Goal: Find specific page/section: Find specific page/section

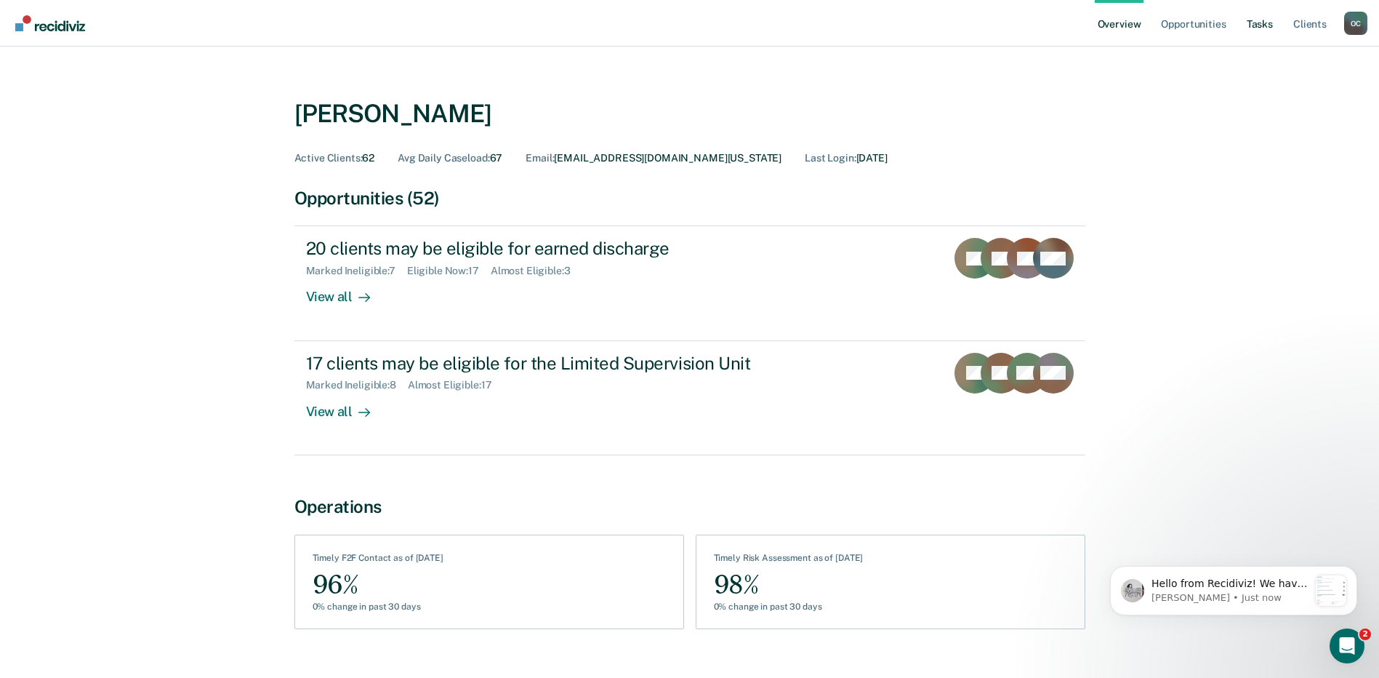
click at [1262, 20] on link "Tasks" at bounding box center [1260, 23] width 32 height 47
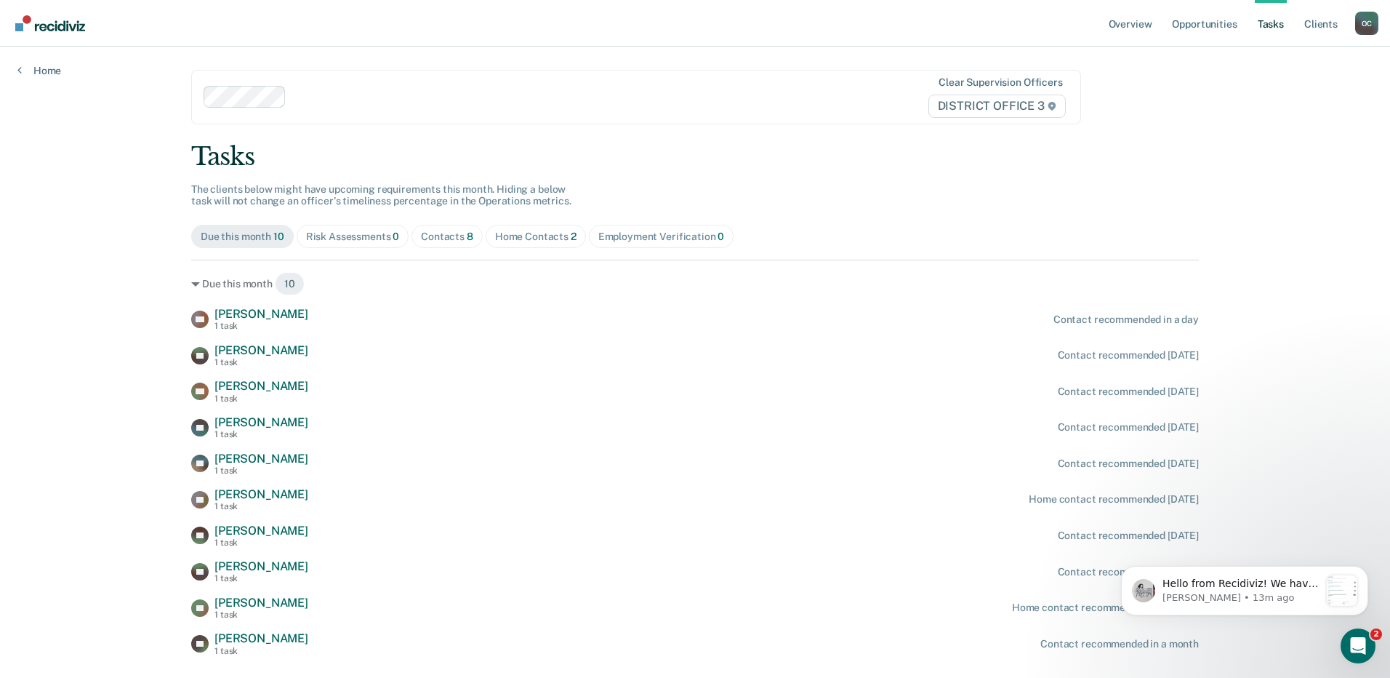
click at [726, 154] on div "Tasks" at bounding box center [695, 157] width 1008 height 30
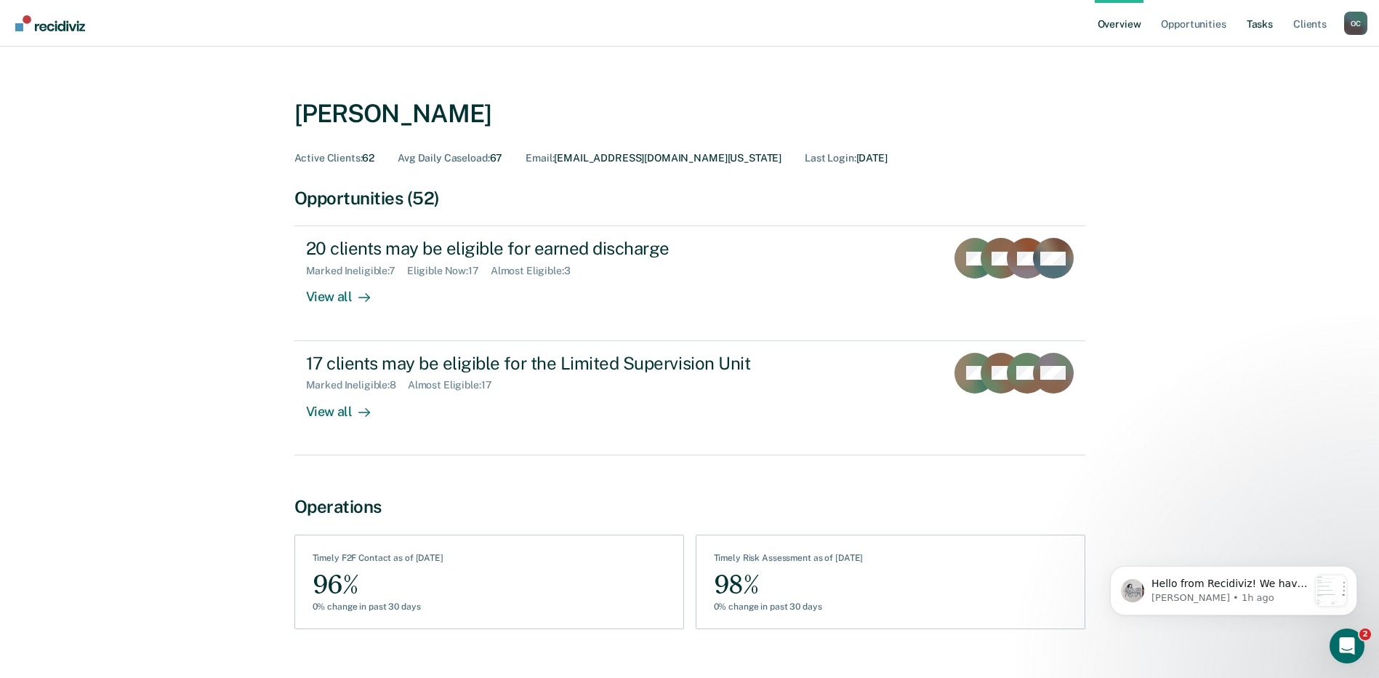
click at [1249, 23] on link "Tasks" at bounding box center [1260, 23] width 32 height 47
